Goal: Book appointment/travel/reservation

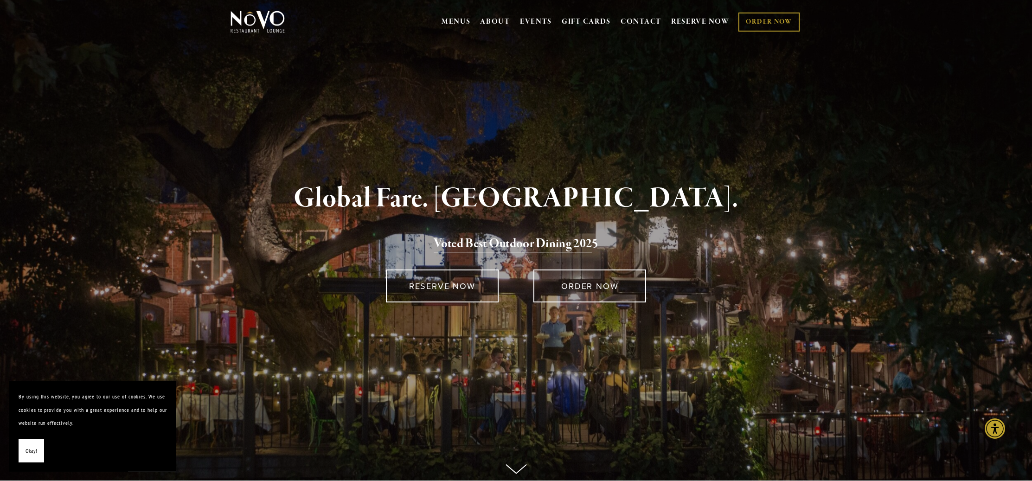
scroll to position [15, 0]
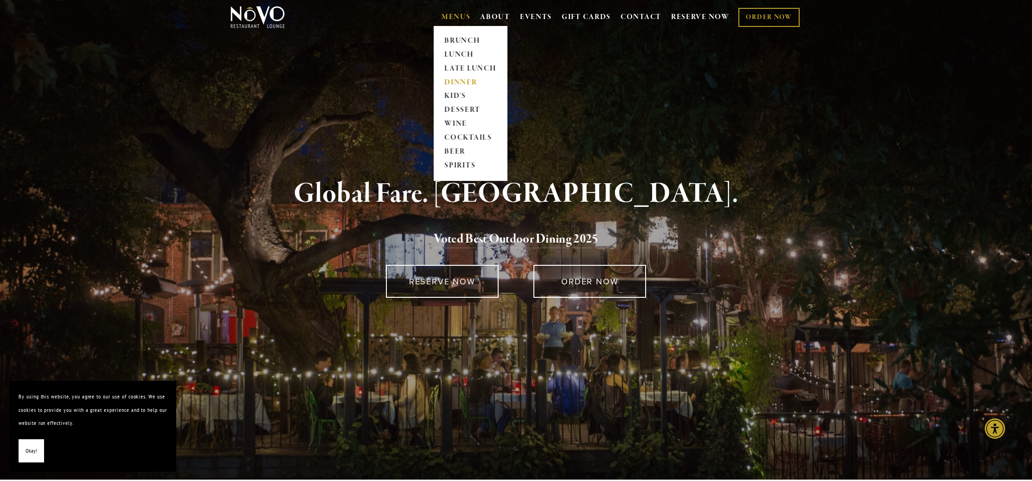
click at [452, 81] on link "DINNER" at bounding box center [471, 83] width 58 height 14
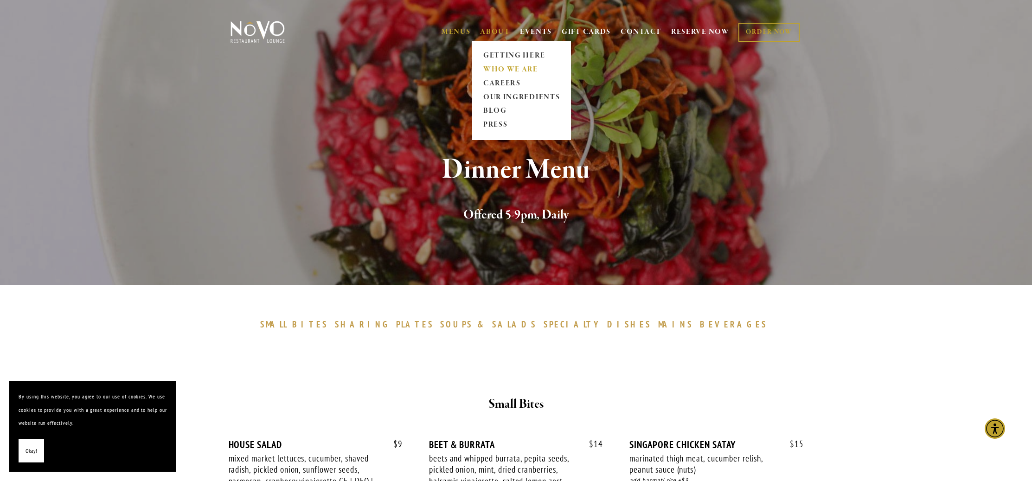
click at [510, 64] on link "WHO WE ARE" at bounding box center [521, 70] width 83 height 14
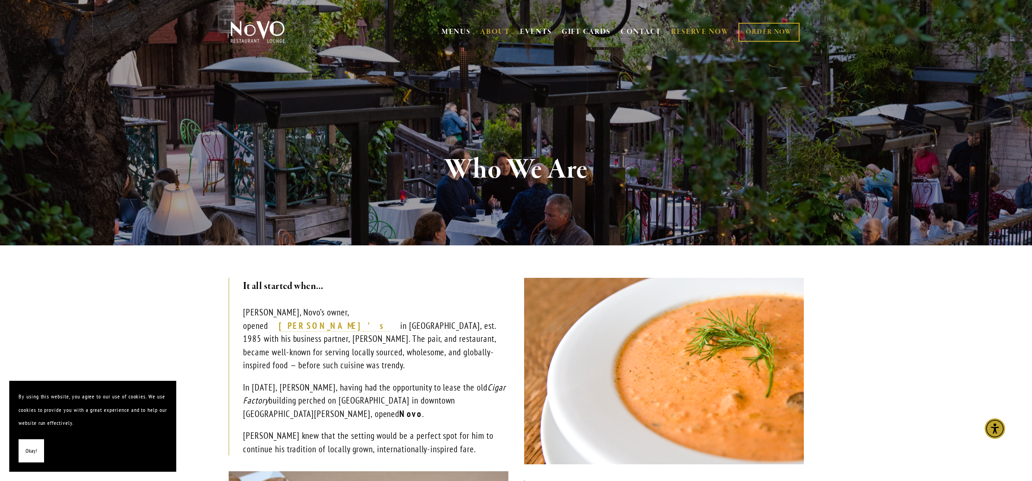
click at [703, 29] on link "RESERVE NOW" at bounding box center [700, 32] width 58 height 18
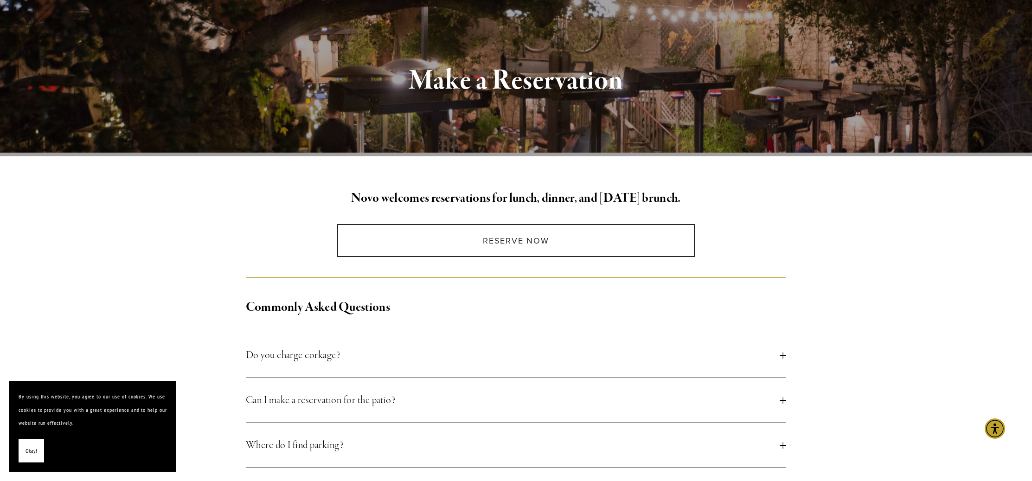
scroll to position [126, 0]
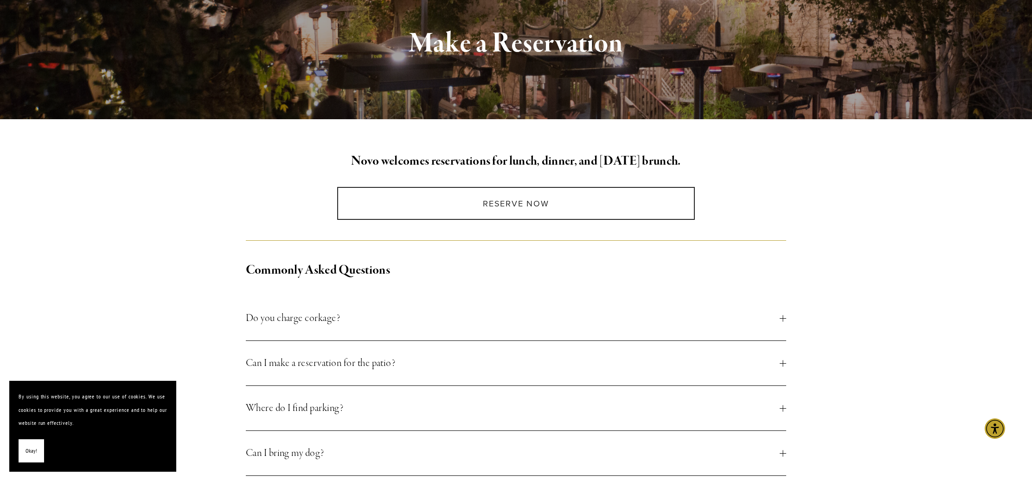
click at [331, 315] on span "Do you charge corkage?" at bounding box center [513, 318] width 534 height 17
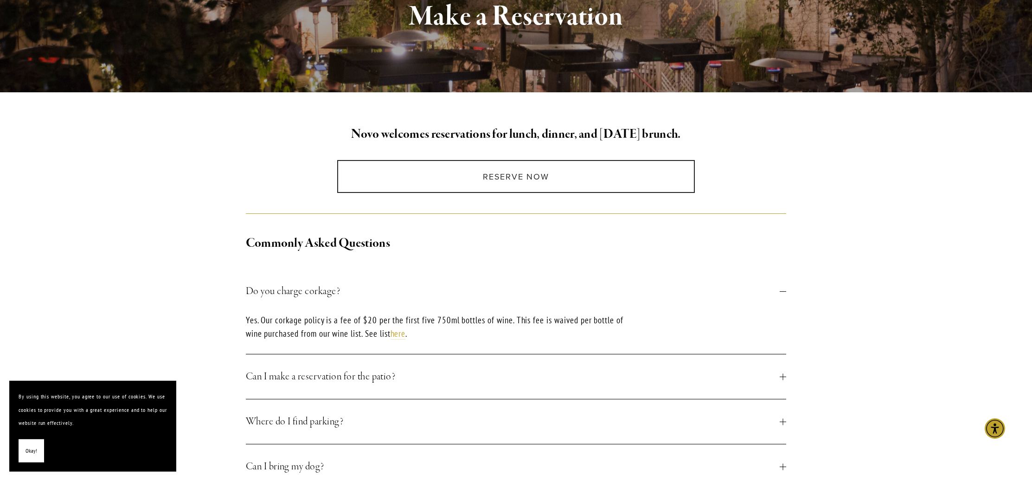
scroll to position [156, 0]
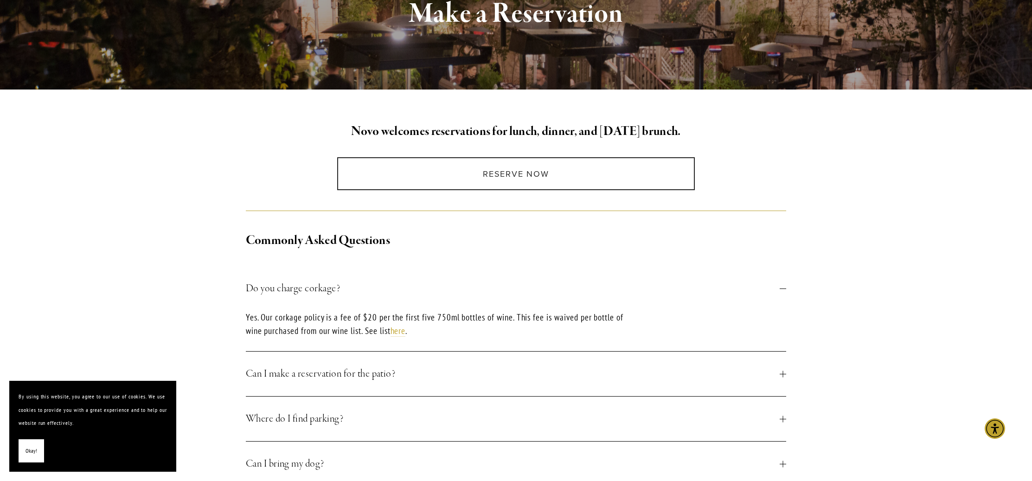
click at [376, 372] on span "Can I make a reservation for the patio?" at bounding box center [513, 373] width 534 height 17
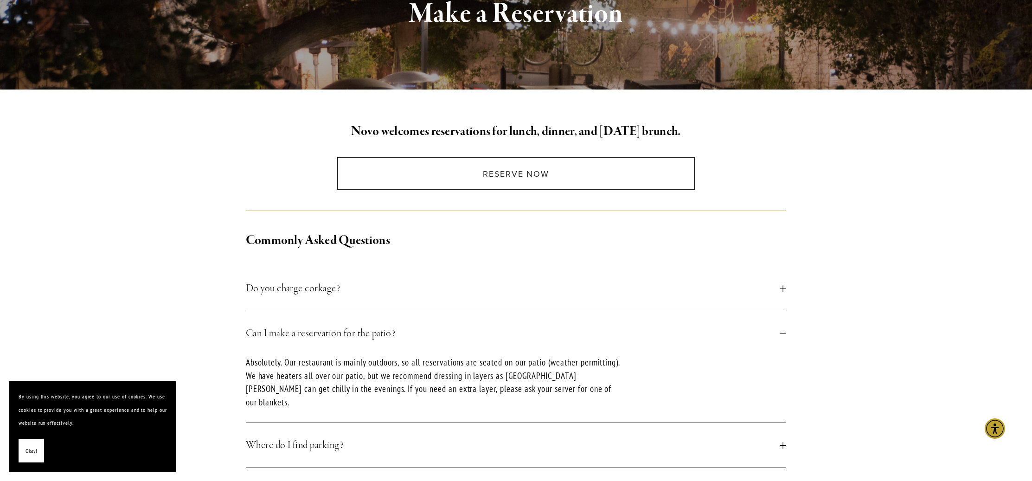
scroll to position [7, 0]
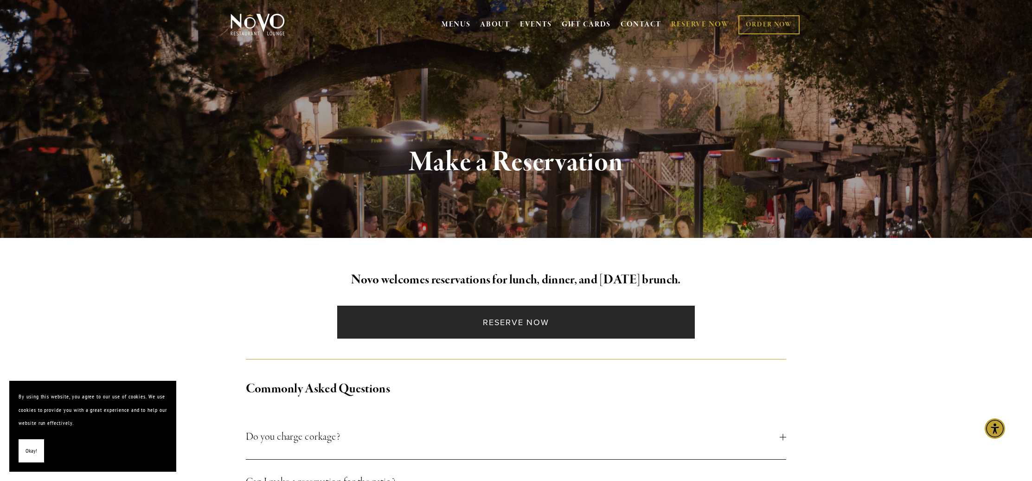
click at [512, 325] on link "Reserve Now" at bounding box center [516, 322] width 358 height 33
